Goal: Browse casually: Explore the website without a specific task or goal

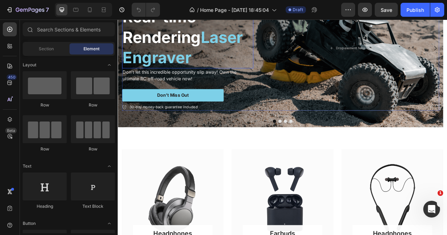
scroll to position [70, 0]
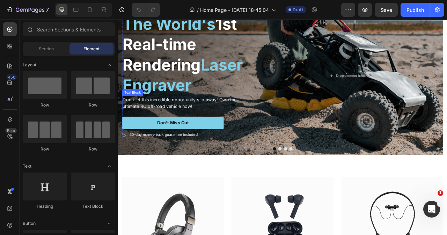
click at [234, 129] on p "Don't let this incredible opportunity slip away! Own the ultimate RC off-road v…" at bounding box center [207, 125] width 166 height 17
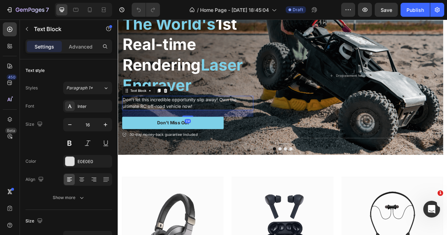
click at [165, 128] on p "Don't let this incredible opportunity slip away! Own the ultimate RC off-road v…" at bounding box center [207, 125] width 166 height 17
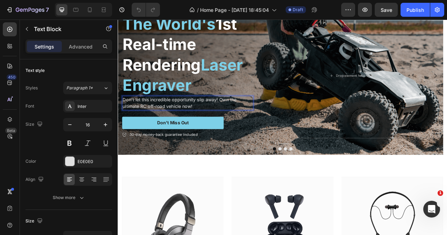
click at [219, 126] on p "Don't let this incredible opportunity slip away! Own the ultimate RC off-road v…" at bounding box center [207, 125] width 166 height 17
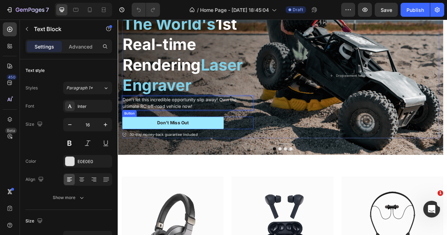
click at [216, 151] on button "Don’t Miss Out" at bounding box center [187, 151] width 129 height 16
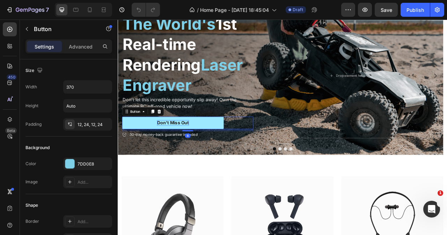
click at [193, 154] on div "Don’t Miss Out" at bounding box center [187, 150] width 41 height 7
click at [193, 154] on p "Don’t Miss Out" at bounding box center [187, 150] width 41 height 7
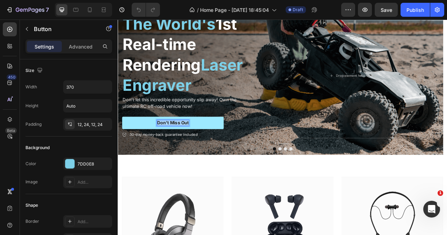
click at [193, 154] on p "Don’t Miss Out" at bounding box center [187, 150] width 41 height 7
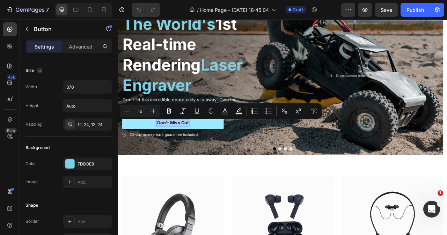
click at [193, 154] on p "Don’t Miss Out" at bounding box center [187, 150] width 41 height 7
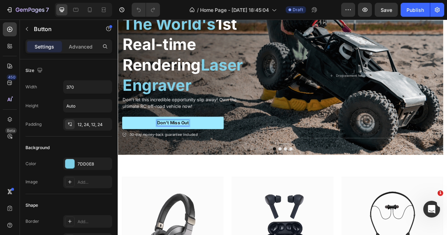
click at [205, 150] on p "Don’t Miss Out" at bounding box center [187, 150] width 41 height 7
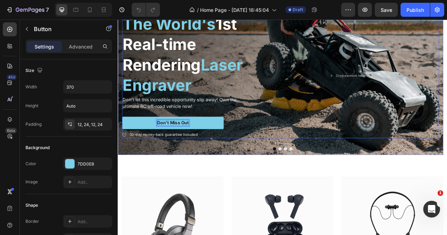
click at [123, 143] on button "Don’t Miss Out" at bounding box center [187, 151] width 129 height 16
click at [123, 143] on button "Don’t Miss Out SHOP" at bounding box center [187, 151] width 129 height 16
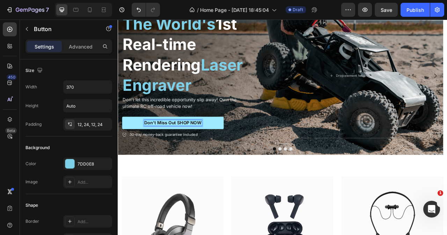
click at [194, 152] on p "Don’t Miss Out SHOP NOW" at bounding box center [187, 150] width 73 height 7
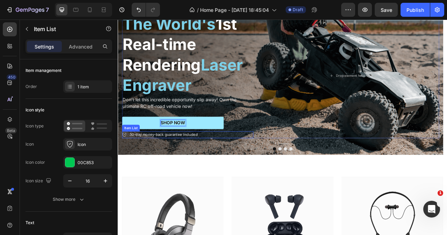
click at [202, 165] on p "30-day money-back guarantee included" at bounding box center [175, 166] width 87 height 7
click at [176, 155] on icon at bounding box center [174, 155] width 6 height 6
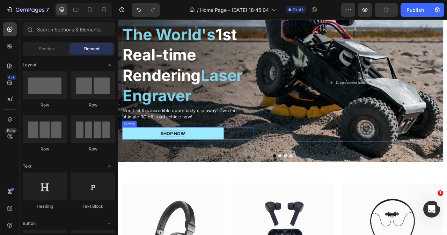
scroll to position [35, 0]
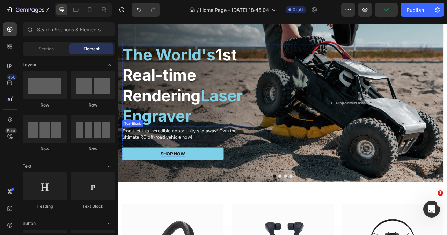
click at [202, 165] on p "Don't let this incredible opportunity slip away! Own the ultimate RC off-road v…" at bounding box center [207, 165] width 166 height 17
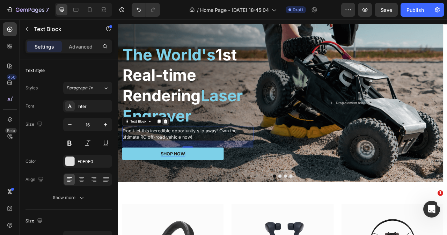
click at [178, 147] on icon at bounding box center [178, 149] width 5 height 5
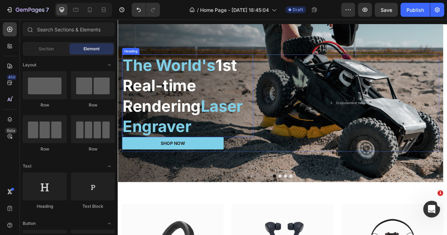
click at [218, 139] on span "Real-time Rendering" at bounding box center [173, 117] width 99 height 50
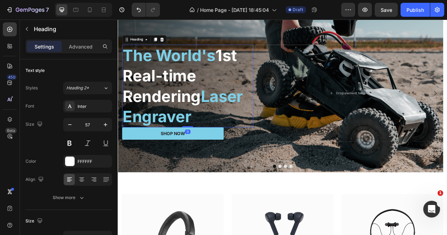
scroll to position [175, 0]
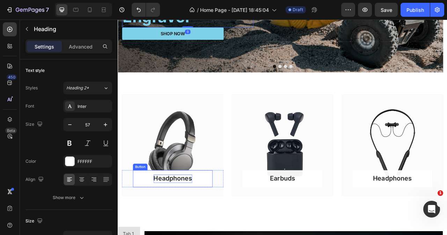
click at [205, 222] on div "Headphones" at bounding box center [187, 222] width 49 height 10
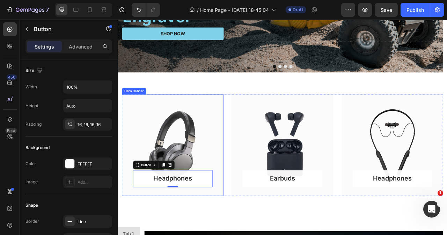
scroll to position [210, 0]
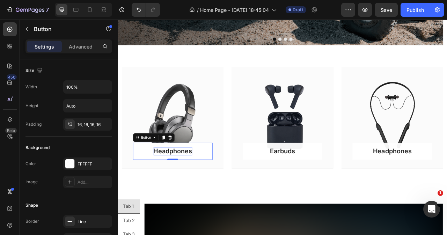
click at [198, 187] on div "Headphones" at bounding box center [187, 187] width 49 height 10
click at [198, 187] on p "Headphones" at bounding box center [187, 187] width 49 height 10
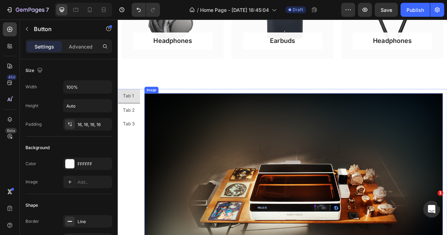
scroll to position [349, 0]
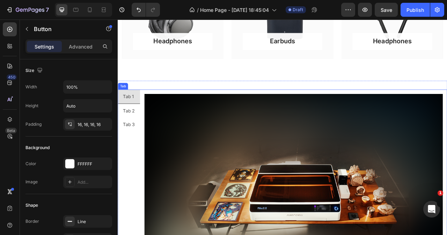
click at [130, 116] on div "Tab 1" at bounding box center [131, 117] width 16 height 12
